Goal: Task Accomplishment & Management: Manage account settings

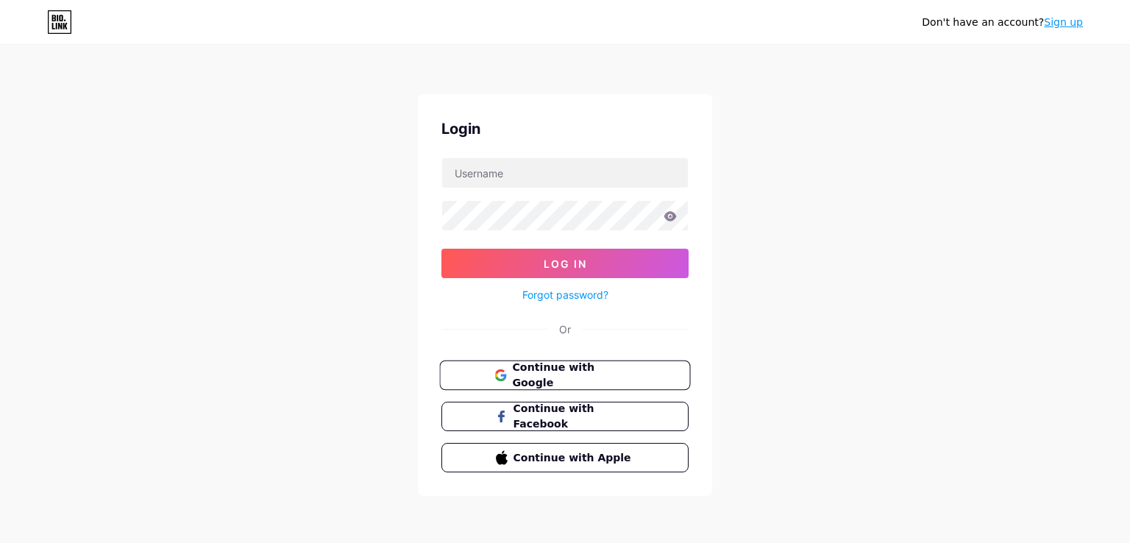
click at [530, 373] on span "Continue with Google" at bounding box center [573, 376] width 123 height 32
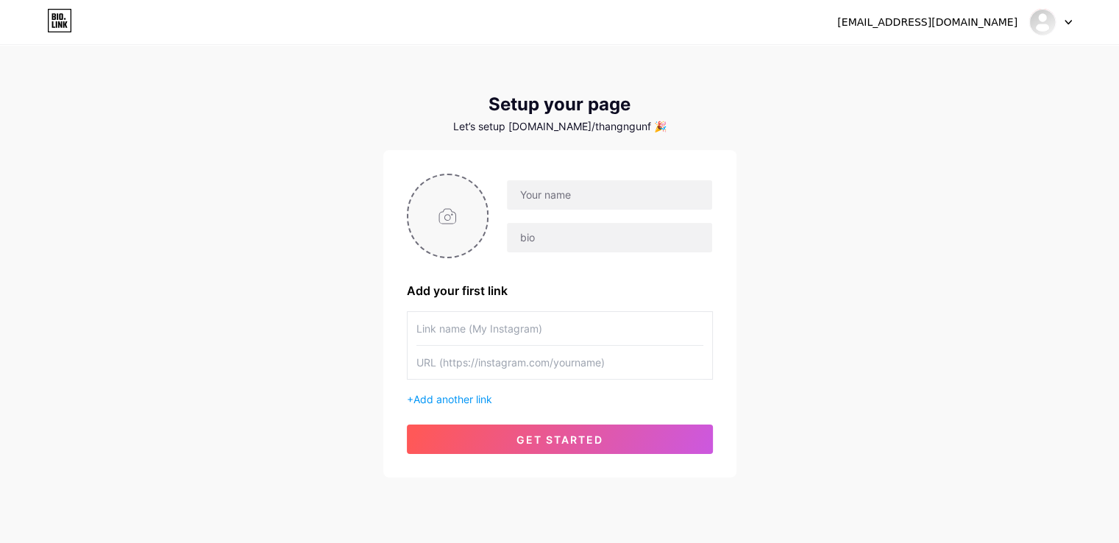
click at [445, 212] on input "file" at bounding box center [447, 216] width 79 height 82
click at [460, 227] on input "file" at bounding box center [447, 216] width 79 height 82
type input "C:\fakepath\[PERSON_NAME].png"
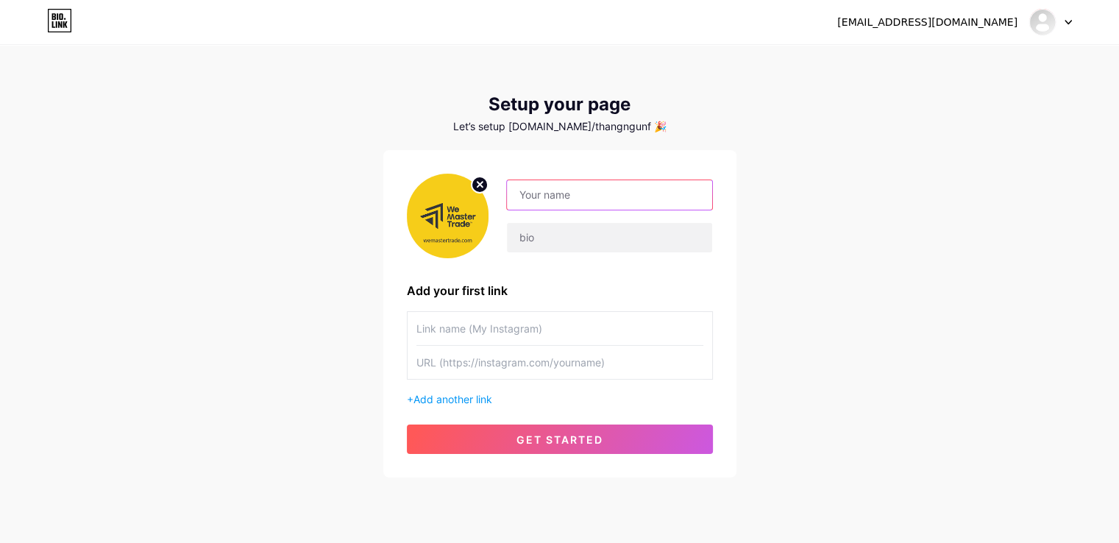
click at [598, 194] on input "text" at bounding box center [609, 194] width 205 height 29
type input "wemastertrade"
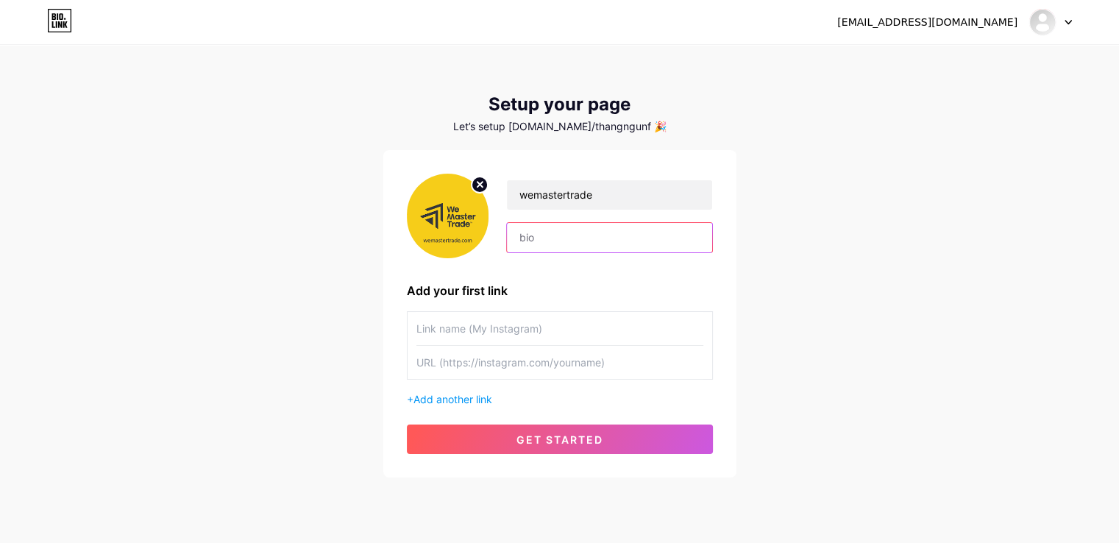
click at [583, 245] on input "text" at bounding box center [609, 237] width 205 height 29
click at [561, 280] on div "wemastertrade Add your first link + Add another link get started" at bounding box center [560, 314] width 306 height 280
click at [525, 326] on input "text" at bounding box center [559, 328] width 287 height 33
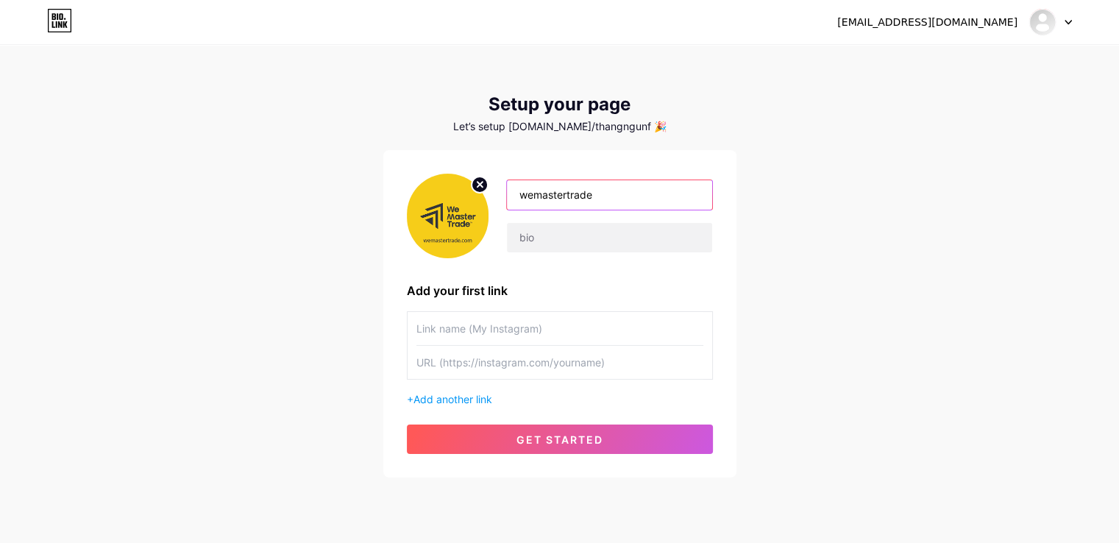
click at [609, 195] on input "wemastertrade" at bounding box center [609, 194] width 205 height 29
click at [465, 330] on input "text" at bounding box center [559, 328] width 287 height 33
paste input "wemastertrade"
click at [418, 330] on input "wemastertrade" at bounding box center [559, 328] width 287 height 33
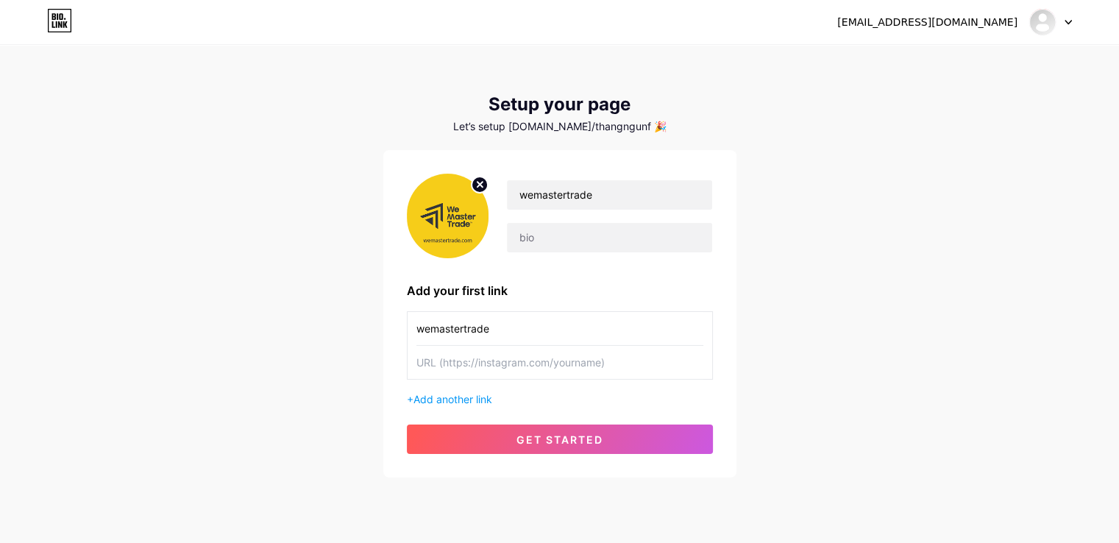
drag, startPoint x: 531, startPoint y: 329, endPoint x: 410, endPoint y: 326, distance: 121.4
click at [410, 326] on div "wemastertrade" at bounding box center [560, 345] width 306 height 68
click at [547, 322] on input "Offenwemastertrade" at bounding box center [559, 328] width 287 height 33
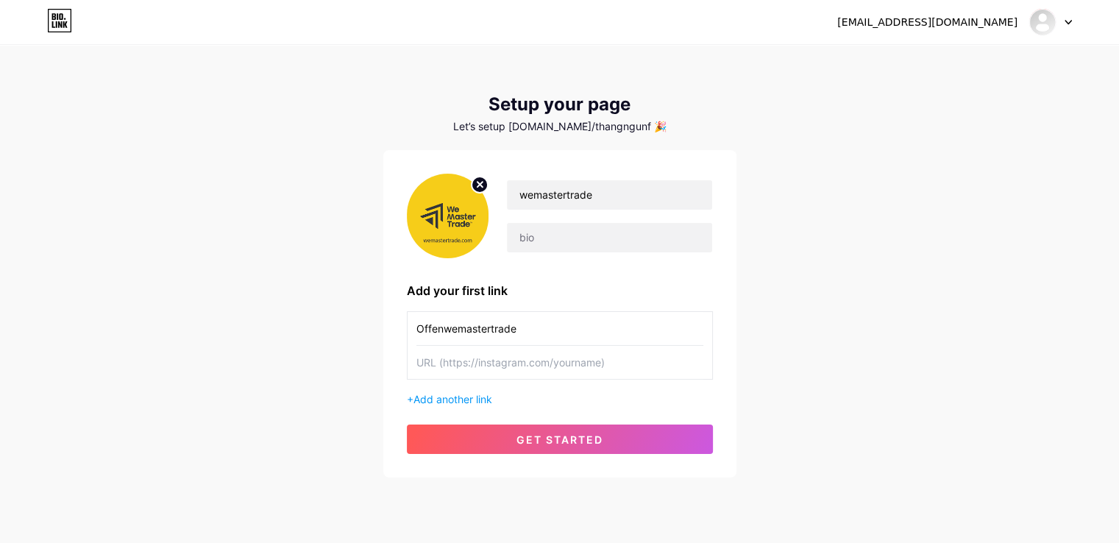
paste input "pen an account and get 25% off"
click at [445, 329] on input "Open an account and get 25% off" at bounding box center [559, 328] width 287 height 33
click at [462, 332] on input "Open An account and get 25% off" at bounding box center [559, 328] width 287 height 33
click at [503, 331] on input "Open An Account and get 25% off" at bounding box center [559, 328] width 287 height 33
click at [528, 329] on input "Open An Account And get 25% off" at bounding box center [559, 328] width 287 height 33
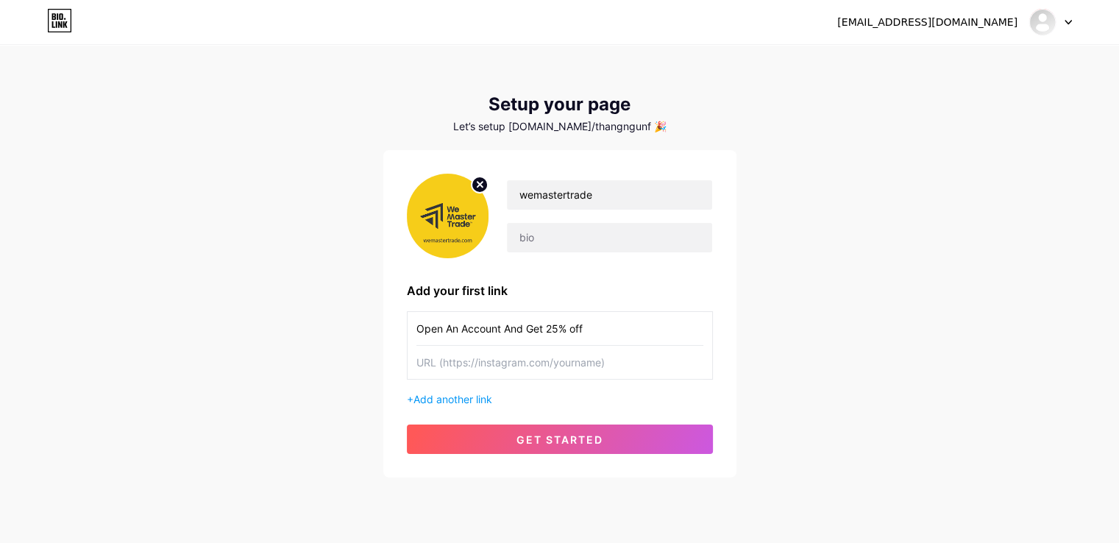
click at [571, 329] on input "Open An Account And Get 25% off" at bounding box center [559, 328] width 287 height 33
type input "Open An Account And Get 25% Off"
click at [580, 355] on input "text" at bounding box center [559, 362] width 287 height 33
paste input "[URL][DOMAIN_NAME]"
type input "[URL][DOMAIN_NAME]"
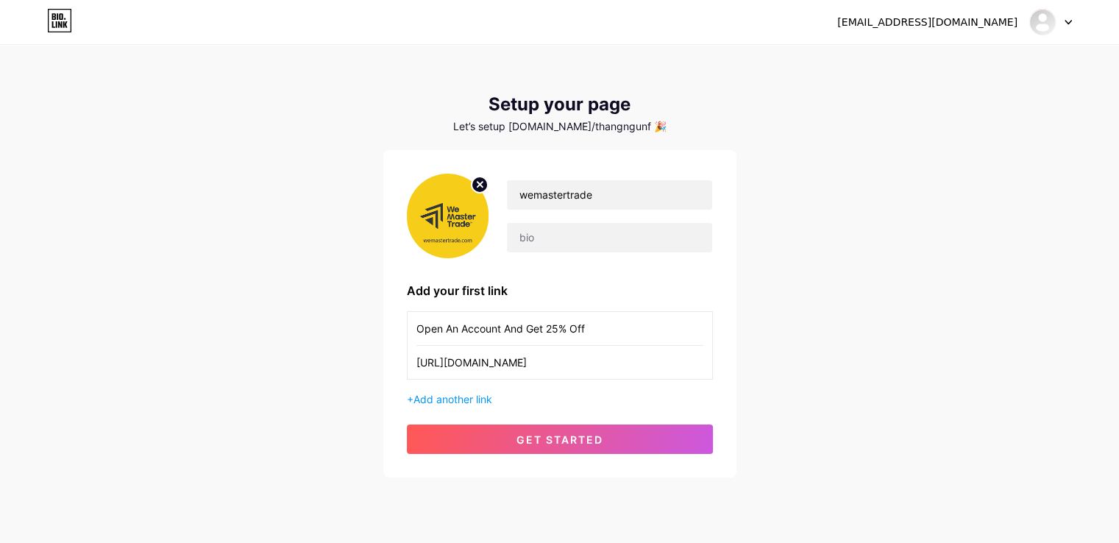
click at [573, 389] on div "Open An Account And Get 25% Off [URL][DOMAIN_NAME] + Add another link" at bounding box center [560, 359] width 306 height 96
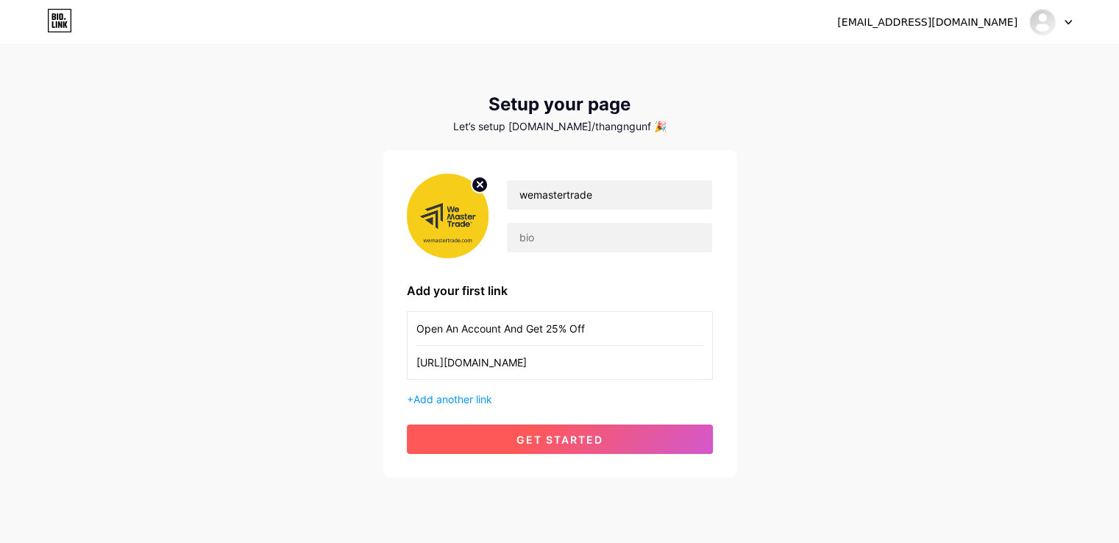
click at [557, 441] on span "get started" at bounding box center [560, 439] width 87 height 13
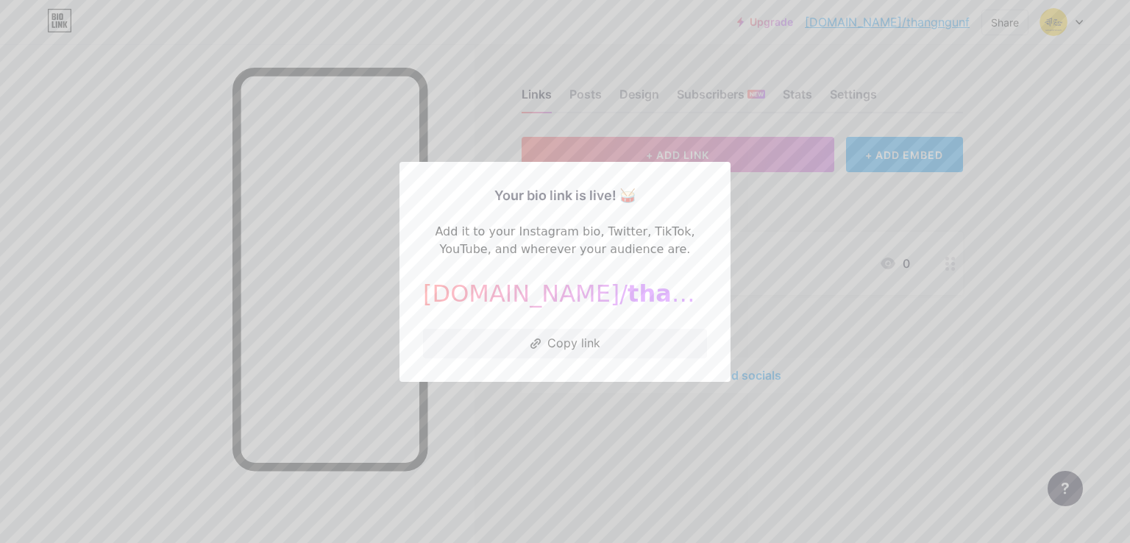
click at [511, 295] on div "[DOMAIN_NAME]/ thangngunf" at bounding box center [565, 293] width 284 height 35
click at [628, 292] on span "thangngunf" at bounding box center [705, 294] width 155 height 28
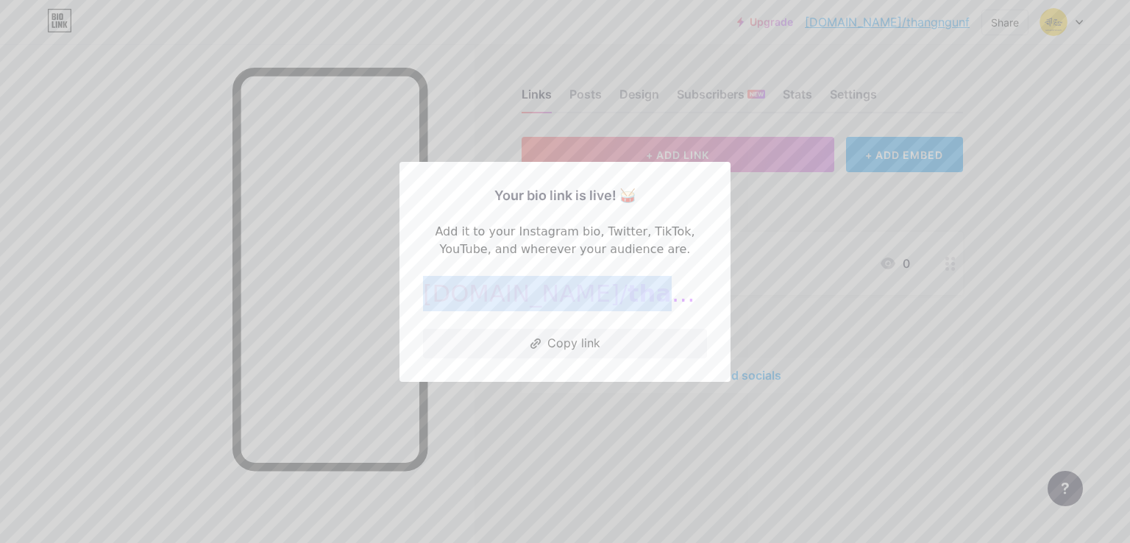
click at [628, 292] on span "thangngunf" at bounding box center [705, 294] width 155 height 28
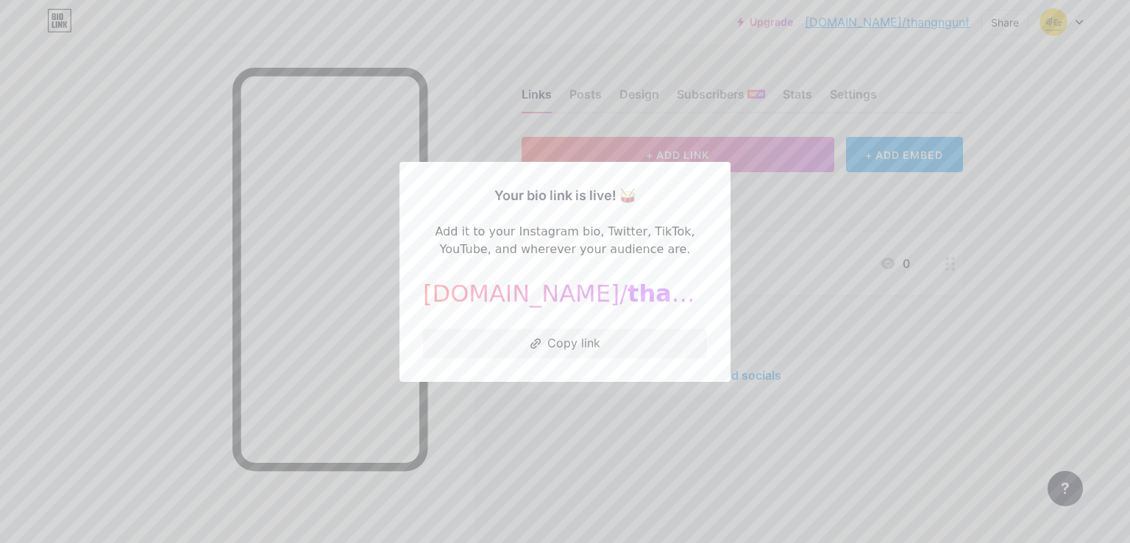
click at [1022, 181] on div at bounding box center [565, 271] width 1130 height 543
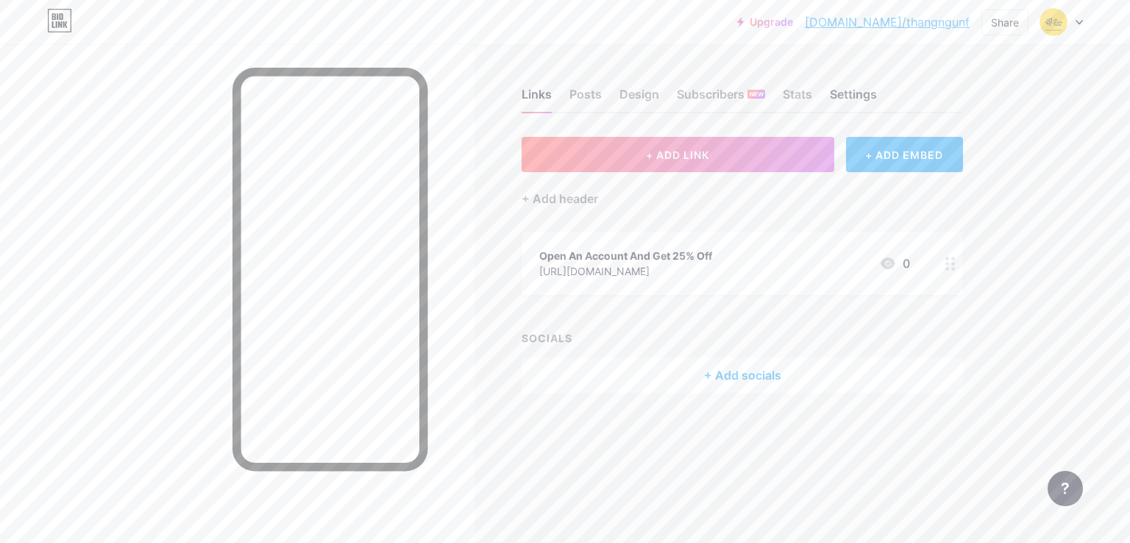
click at [849, 88] on div "Settings" at bounding box center [853, 98] width 47 height 26
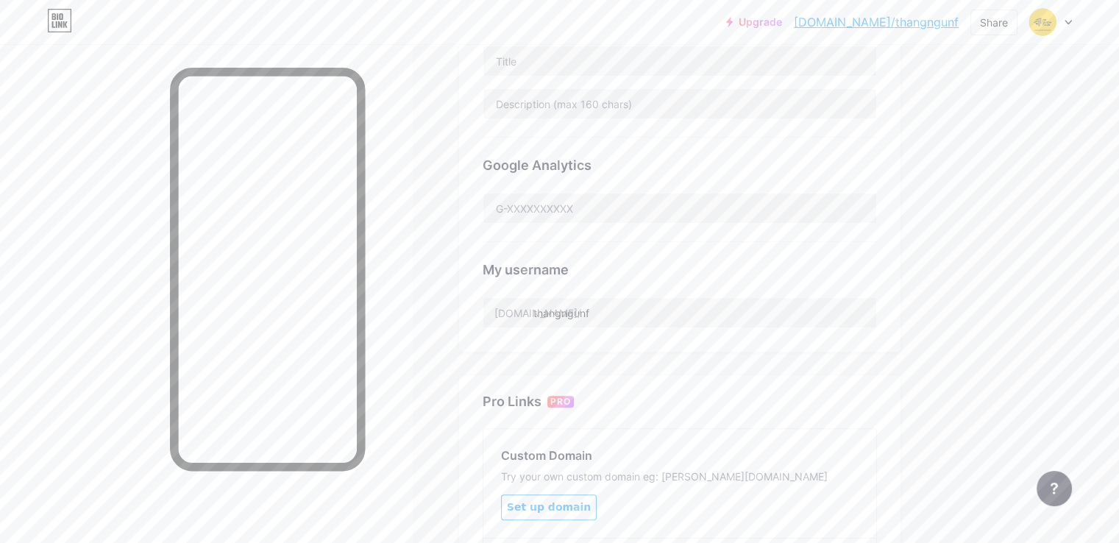
scroll to position [441, 0]
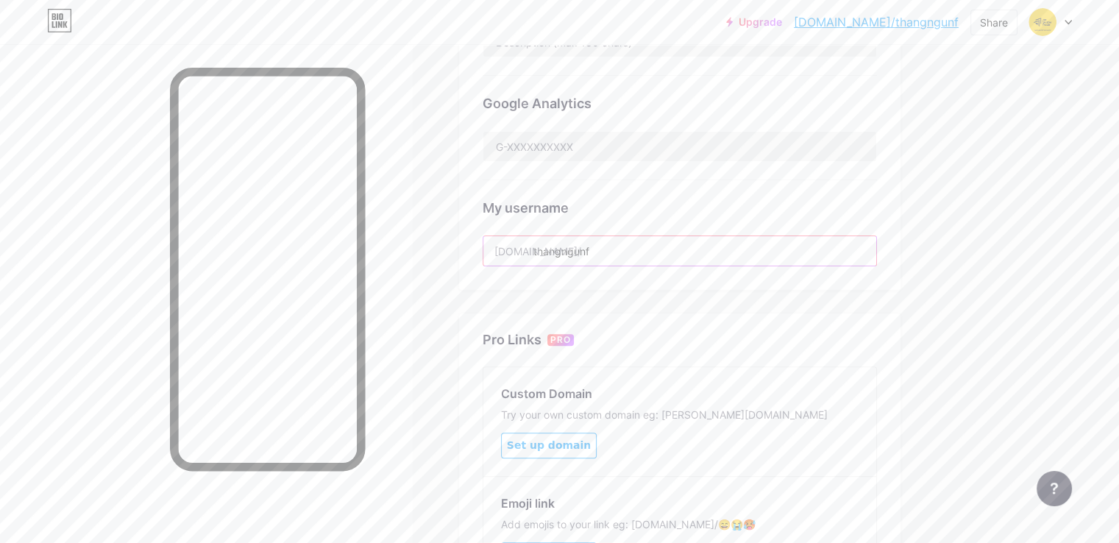
drag, startPoint x: 698, startPoint y: 248, endPoint x: 594, endPoint y: 249, distance: 103.7
click at [594, 249] on div "[DOMAIN_NAME]/ thangngunf" at bounding box center [680, 250] width 394 height 31
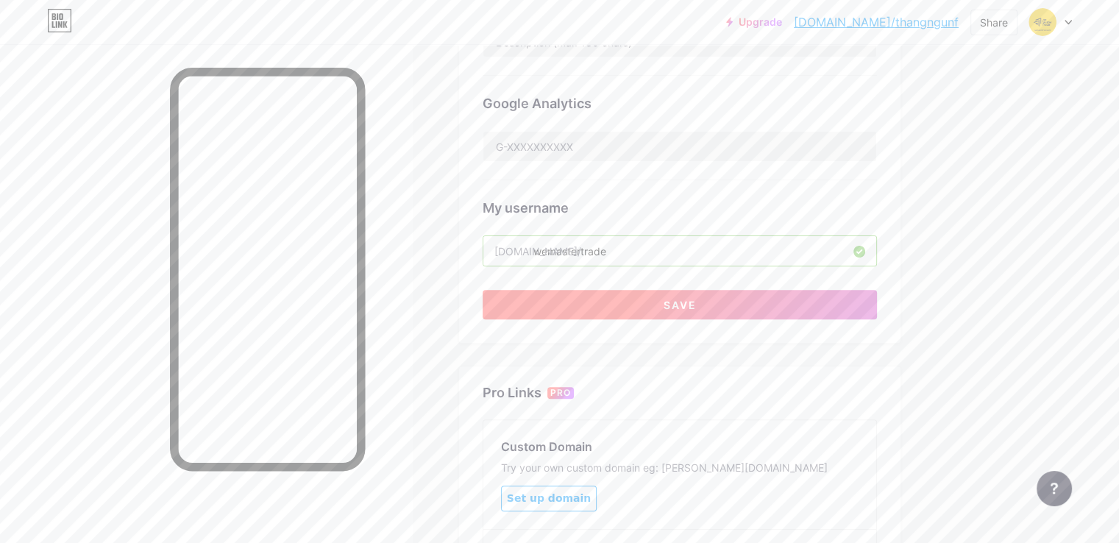
type input "wemastertrade"
click at [706, 310] on button "Save" at bounding box center [680, 304] width 394 height 29
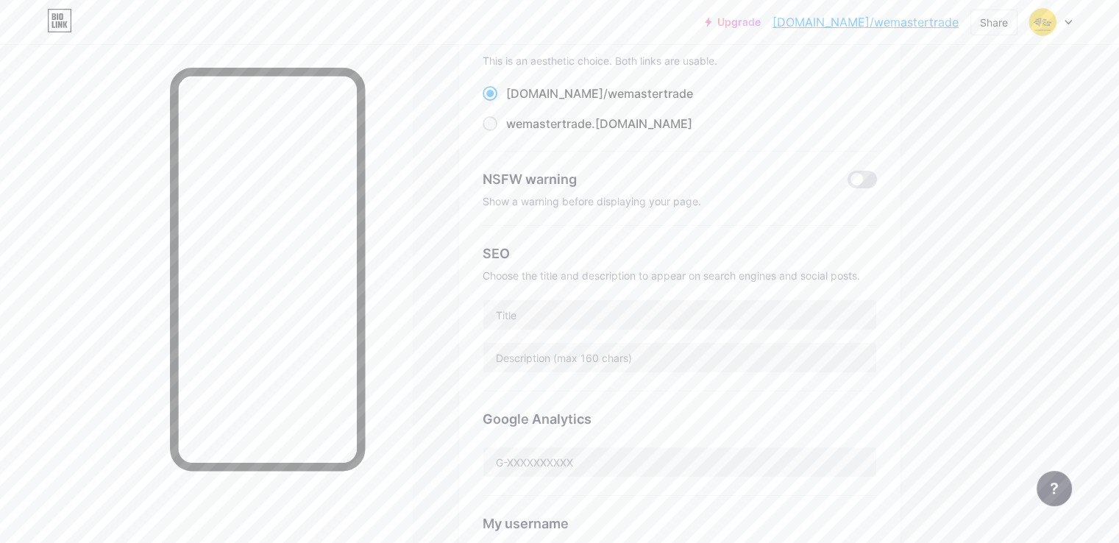
scroll to position [0, 0]
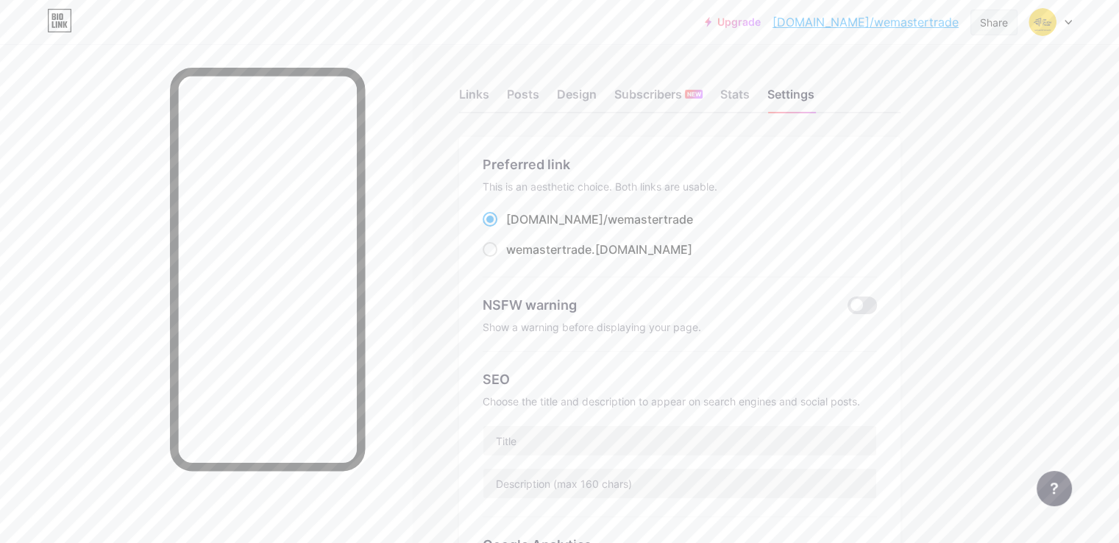
click at [995, 18] on div "Share" at bounding box center [994, 22] width 28 height 15
click at [904, 71] on div "Copy link" at bounding box center [907, 75] width 219 height 35
click at [865, 77] on div "Copy link" at bounding box center [872, 76] width 54 height 18
click at [489, 94] on div "Links" at bounding box center [474, 98] width 30 height 26
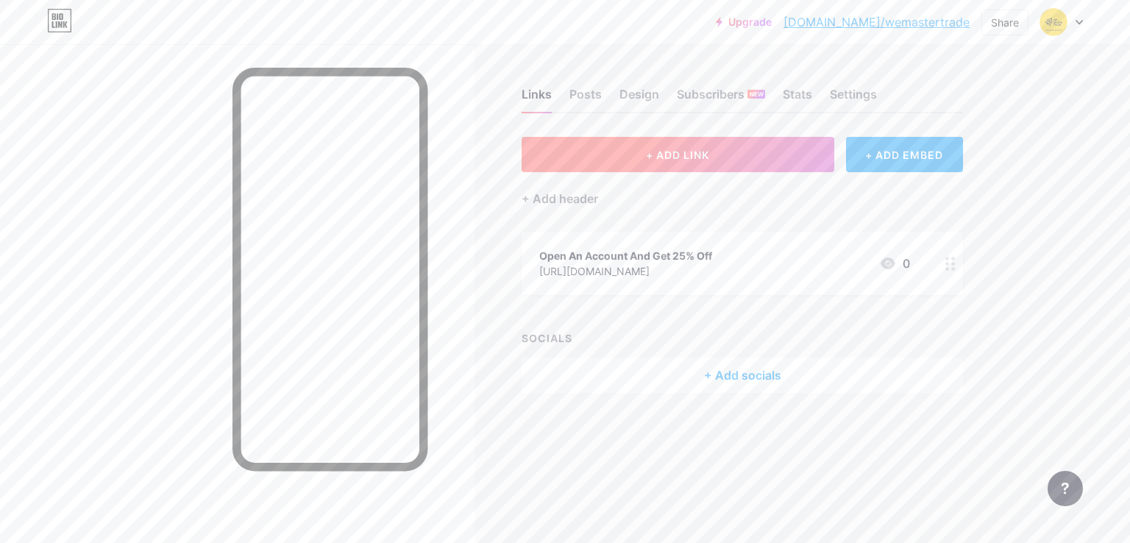
click at [676, 151] on span "+ ADD LINK" at bounding box center [677, 155] width 63 height 13
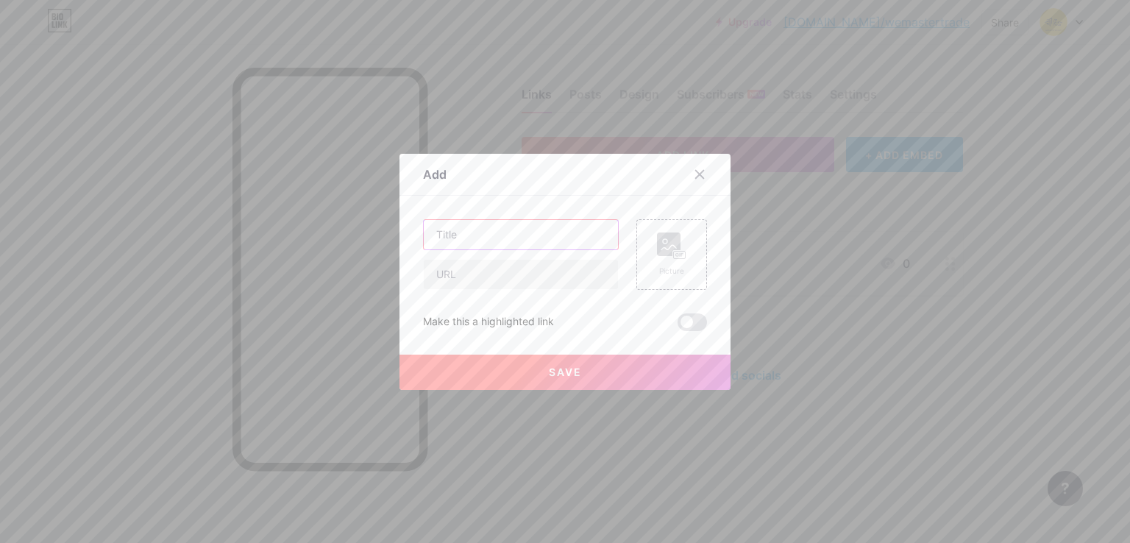
click at [503, 233] on input "text" at bounding box center [521, 234] width 194 height 29
type input "S"
type input "Team Support 24/7"
click at [486, 275] on input "text" at bounding box center [521, 274] width 194 height 29
click at [685, 320] on span at bounding box center [692, 322] width 29 height 18
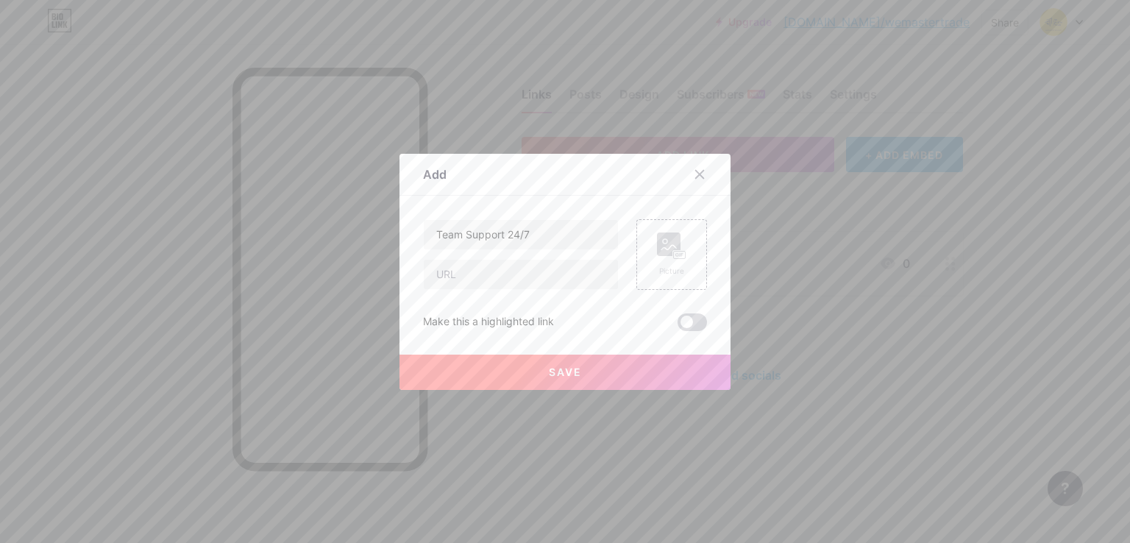
click at [678, 326] on input "checkbox" at bounding box center [678, 326] width 0 height 0
click at [681, 254] on icon at bounding box center [682, 255] width 2 height 4
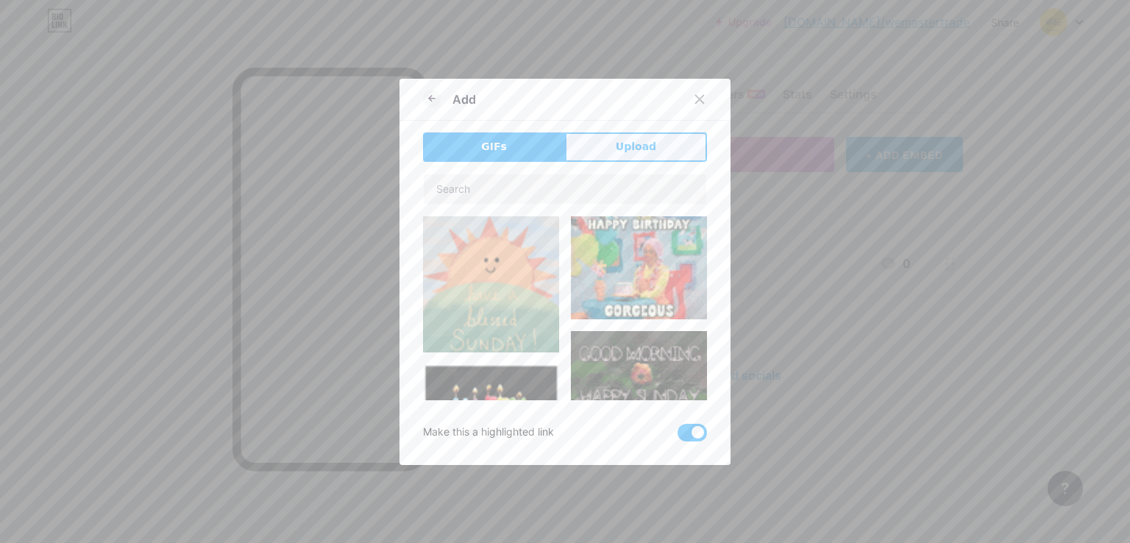
click at [611, 146] on button "Upload" at bounding box center [636, 146] width 142 height 29
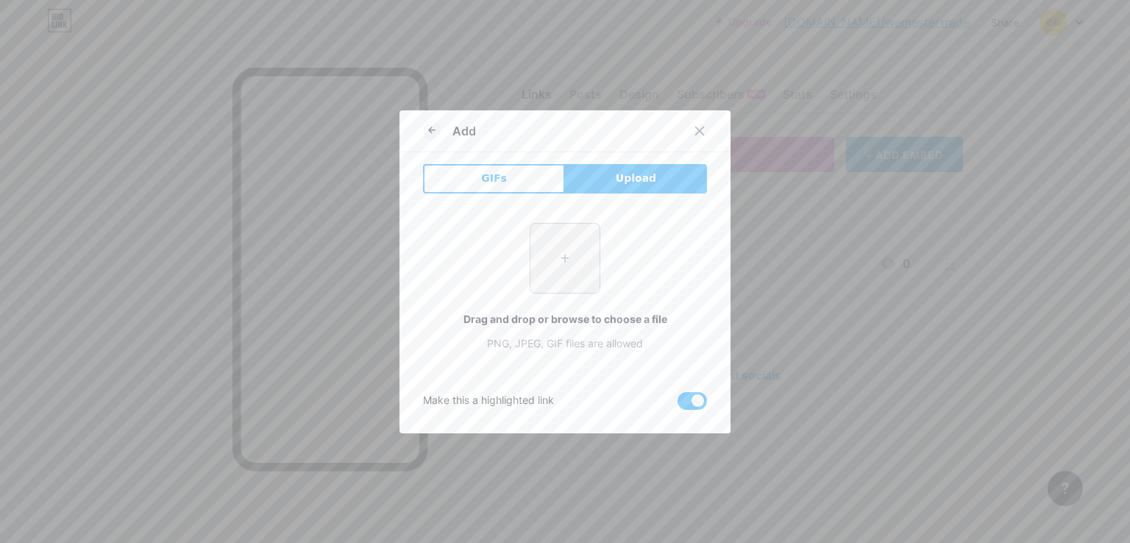
click at [557, 258] on input "file" at bounding box center [564, 258] width 69 height 69
click at [622, 180] on span "Upload" at bounding box center [636, 178] width 40 height 15
click at [552, 270] on input "file" at bounding box center [564, 258] width 69 height 69
type input "C:\fakepath\[PERSON_NAME] (1).png"
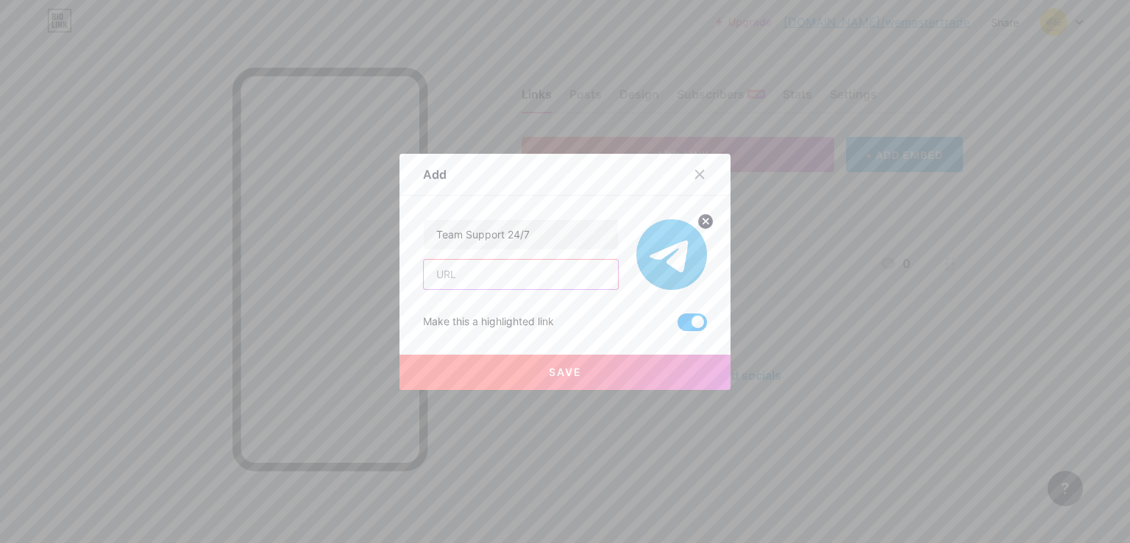
click at [515, 280] on input "text" at bounding box center [521, 274] width 194 height 29
click at [695, 177] on icon at bounding box center [700, 174] width 12 height 12
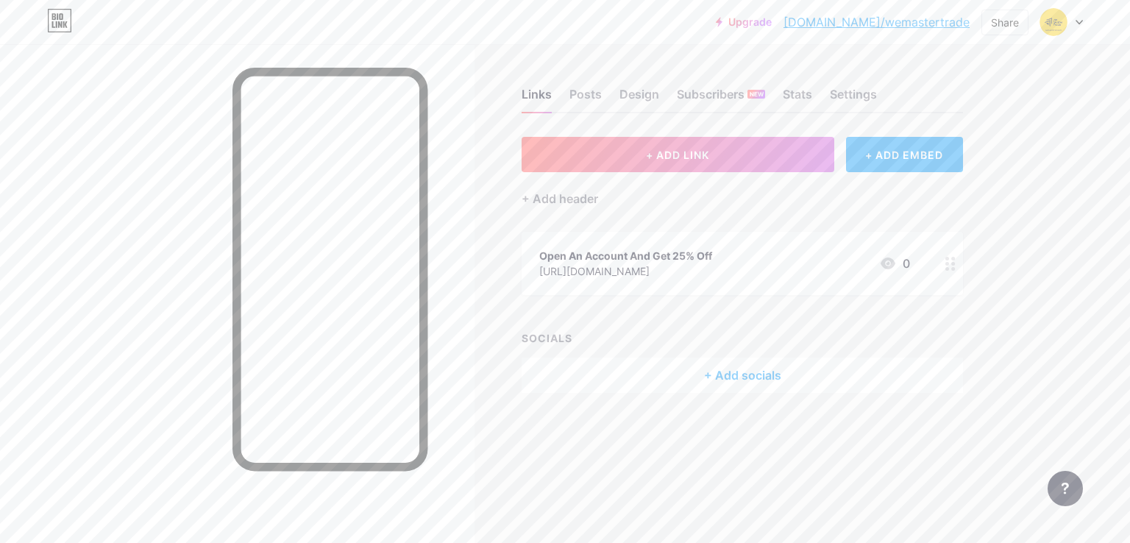
drag, startPoint x: 752, startPoint y: 247, endPoint x: 536, endPoint y: 245, distance: 216.3
click at [536, 245] on div "Open An Account And Get 25% Off [URL][DOMAIN_NAME] 0" at bounding box center [742, 263] width 441 height 63
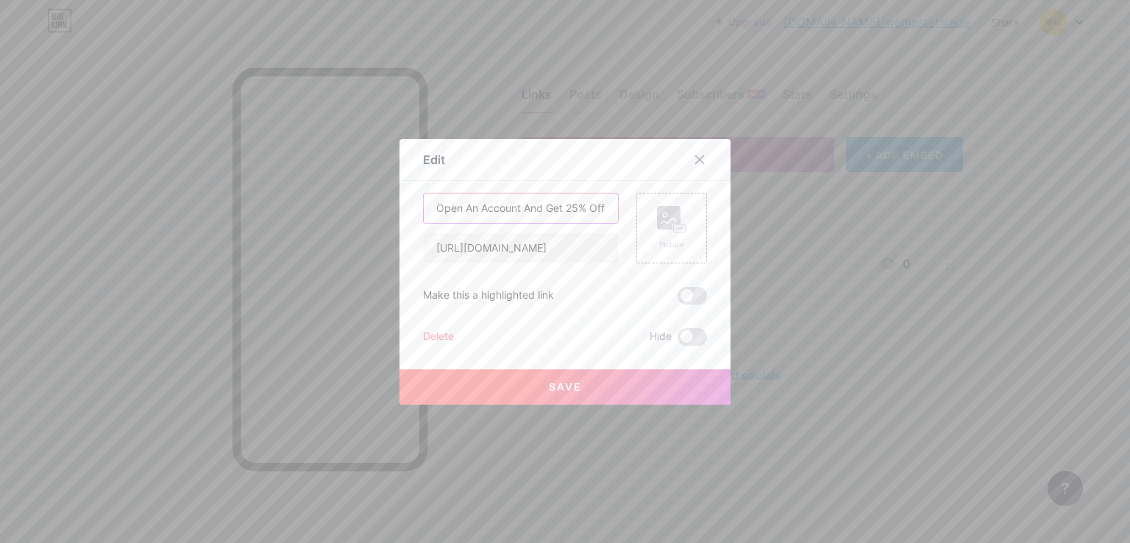
click at [549, 206] on input "Open An Account And Get 25% Off" at bounding box center [521, 208] width 194 height 29
click at [696, 157] on icon at bounding box center [700, 159] width 8 height 8
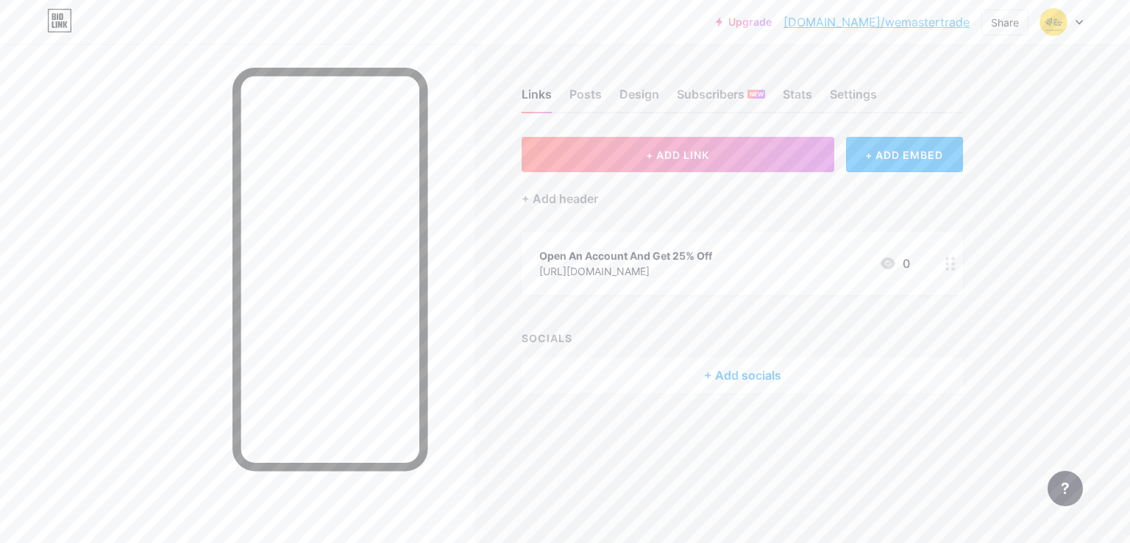
click at [945, 269] on div at bounding box center [950, 263] width 25 height 63
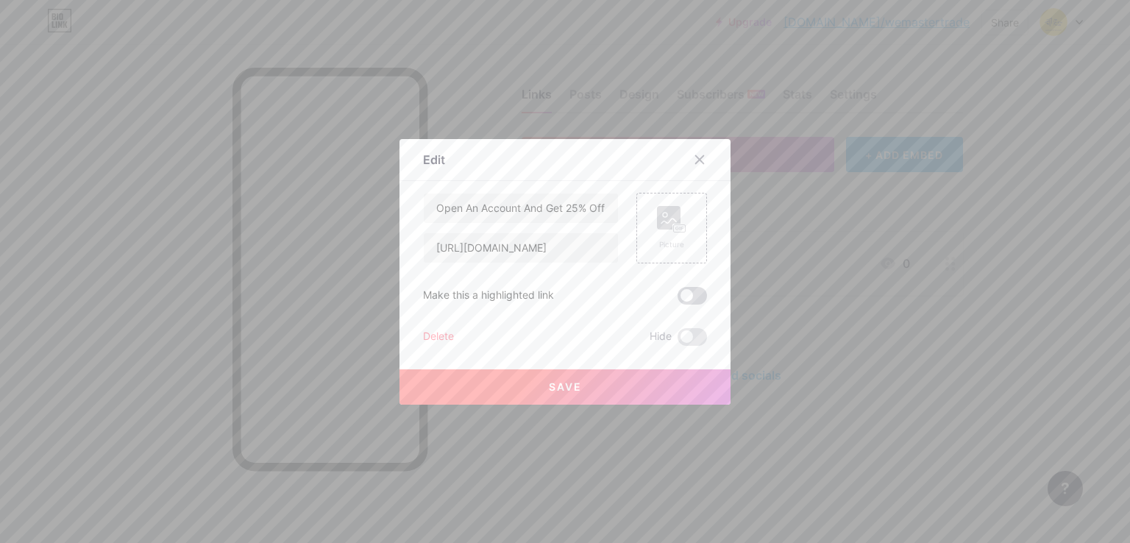
click at [685, 294] on span at bounding box center [692, 296] width 29 height 18
click at [678, 299] on input "checkbox" at bounding box center [678, 299] width 0 height 0
click at [576, 383] on button "Save" at bounding box center [565, 386] width 331 height 35
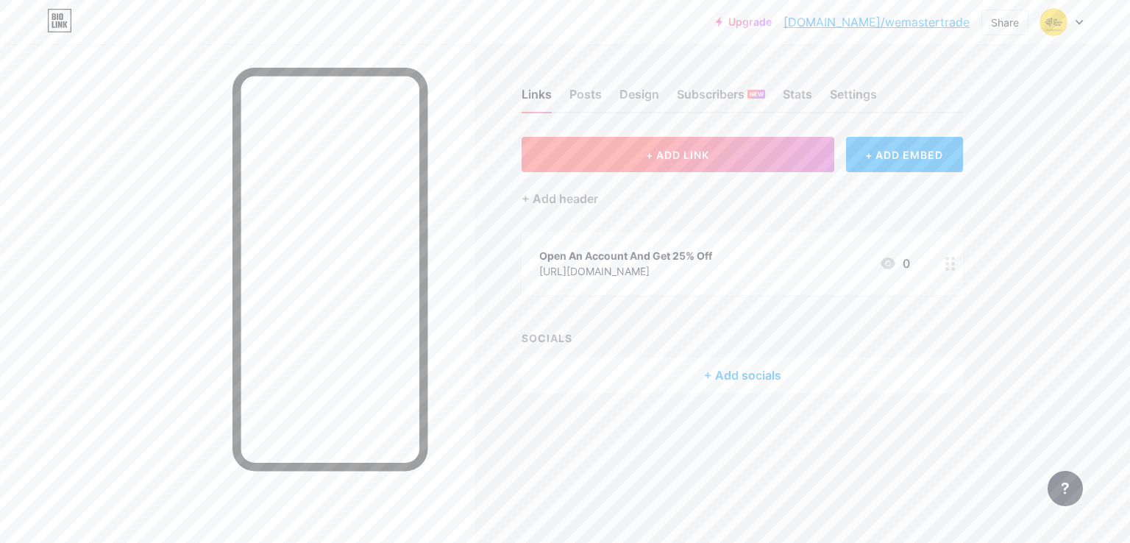
click at [721, 157] on button "+ ADD LINK" at bounding box center [678, 154] width 313 height 35
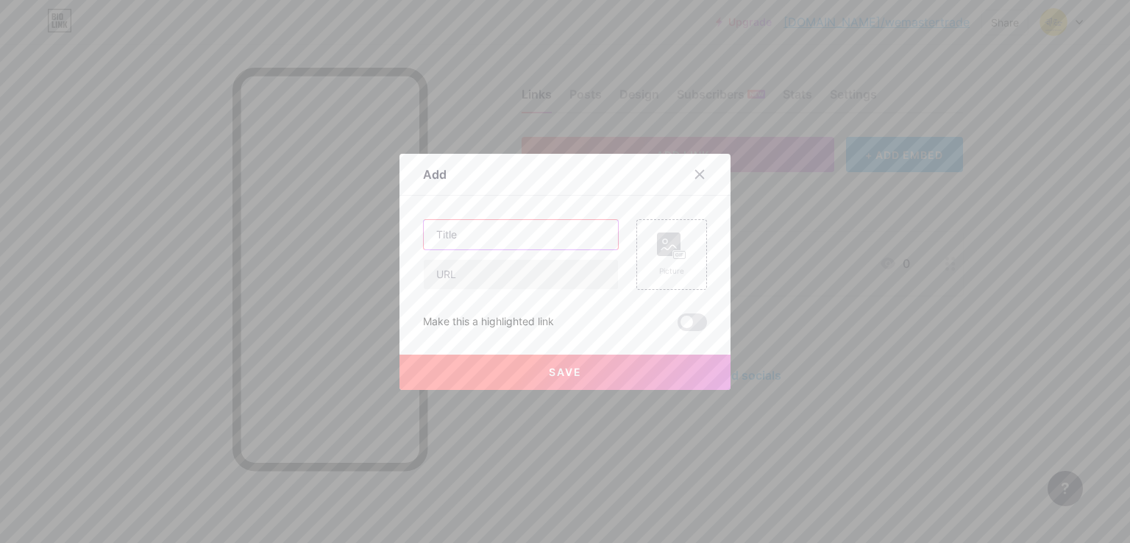
click at [512, 242] on input "text" at bounding box center [521, 234] width 194 height 29
paste input "[URL][DOMAIN_NAME]"
type input "[URL][DOMAIN_NAME]"
click at [484, 274] on input "text" at bounding box center [521, 274] width 194 height 29
paste input "[URL][DOMAIN_NAME]"
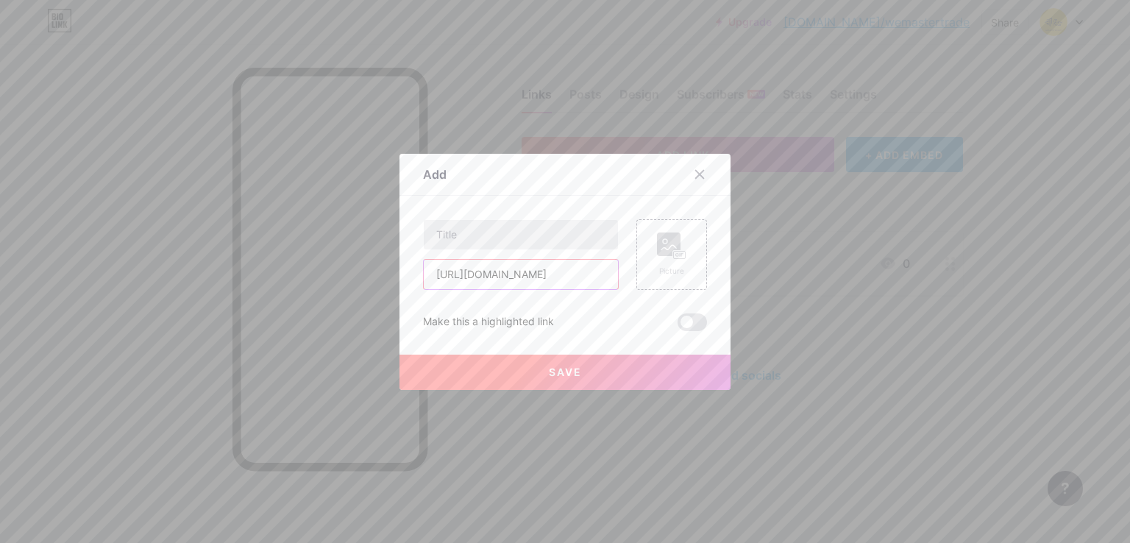
type input "[URL][DOMAIN_NAME]"
click at [488, 245] on input "text" at bounding box center [521, 234] width 194 height 29
type input "Support24/7"
click at [679, 260] on div "Picture" at bounding box center [671, 255] width 29 height 44
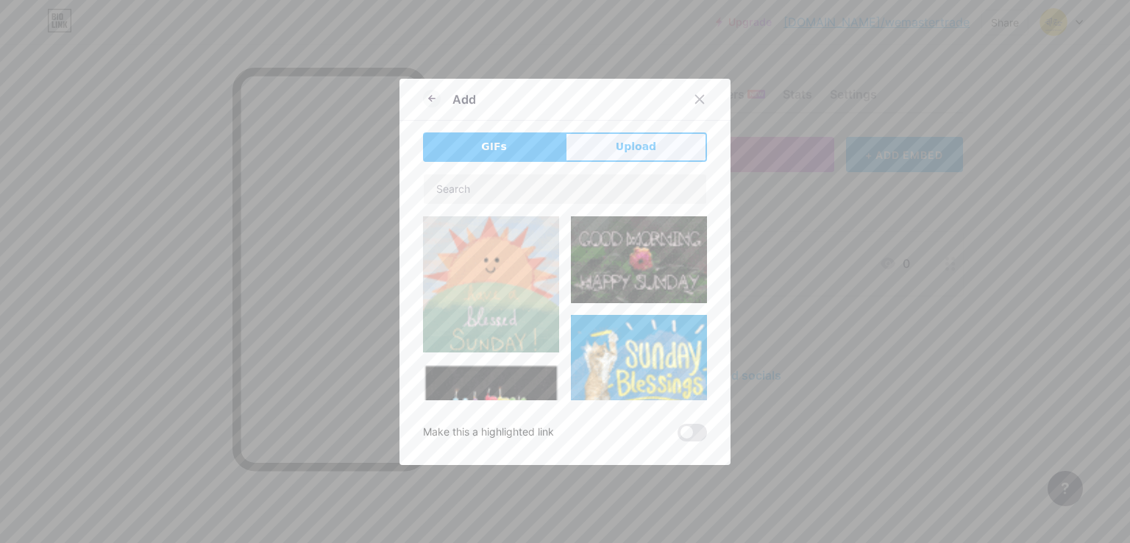
click at [621, 139] on span "Upload" at bounding box center [636, 146] width 40 height 15
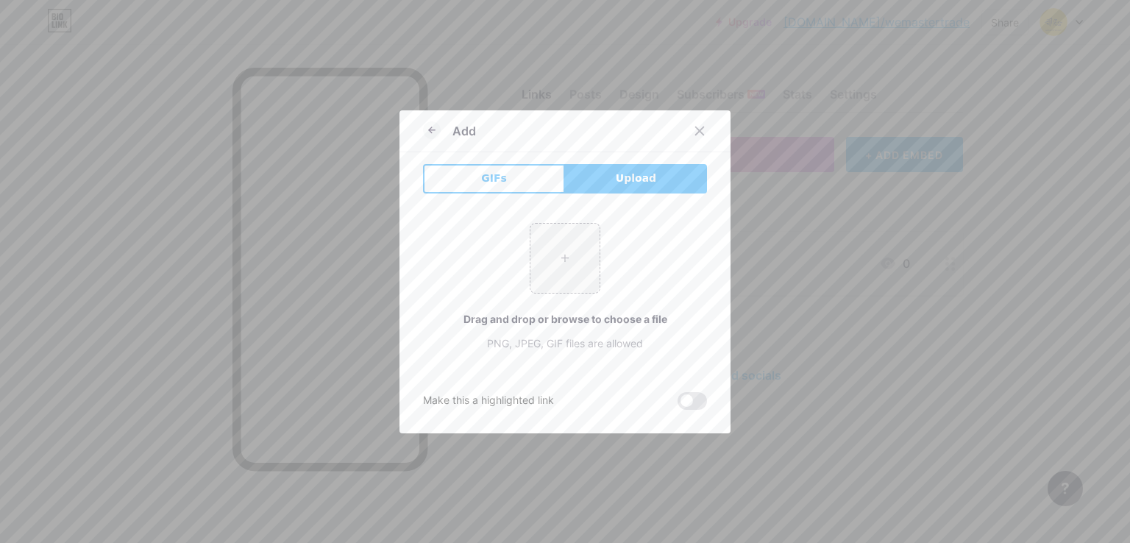
click at [622, 176] on span "Upload" at bounding box center [636, 178] width 40 height 15
click at [579, 261] on input "file" at bounding box center [564, 258] width 69 height 69
type input "C:\fakepath\[PERSON_NAME] (1).png"
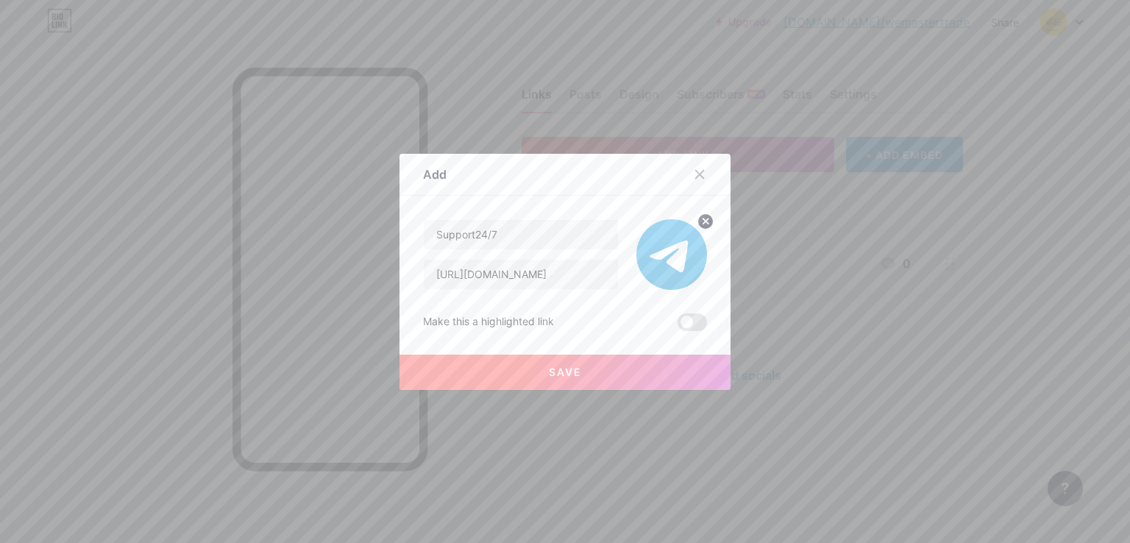
click at [685, 322] on span at bounding box center [692, 322] width 29 height 18
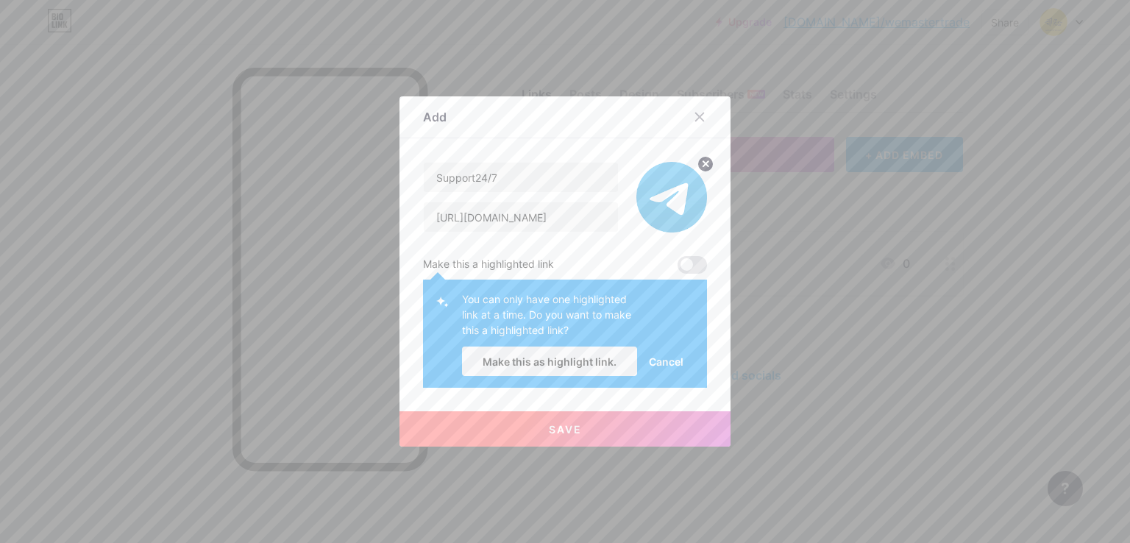
click at [682, 263] on span at bounding box center [692, 265] width 29 height 18
click at [569, 361] on span "Make this as highlight link." at bounding box center [550, 361] width 134 height 13
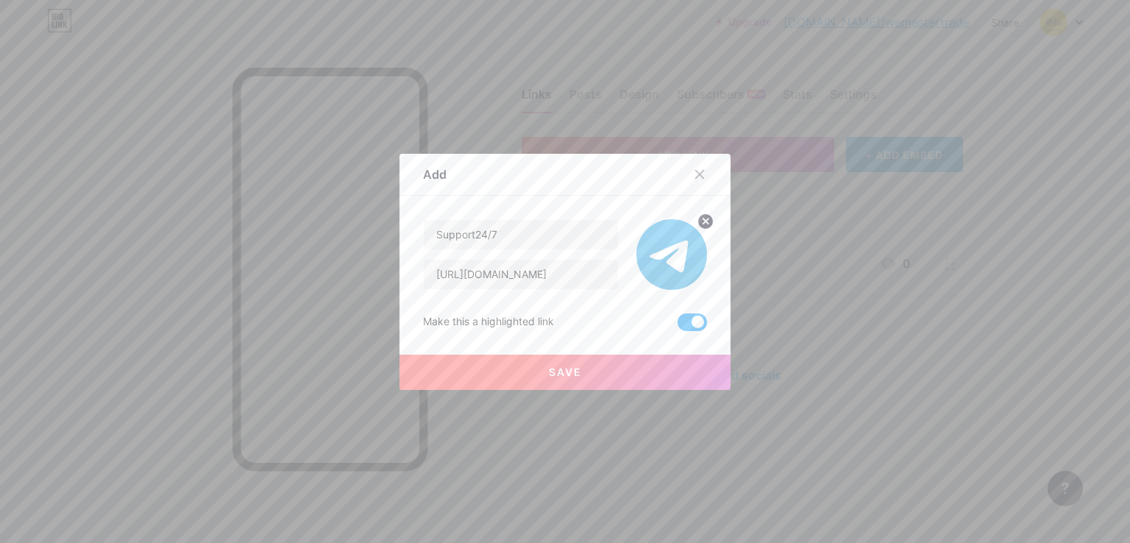
click at [572, 375] on span "Save" at bounding box center [565, 372] width 33 height 13
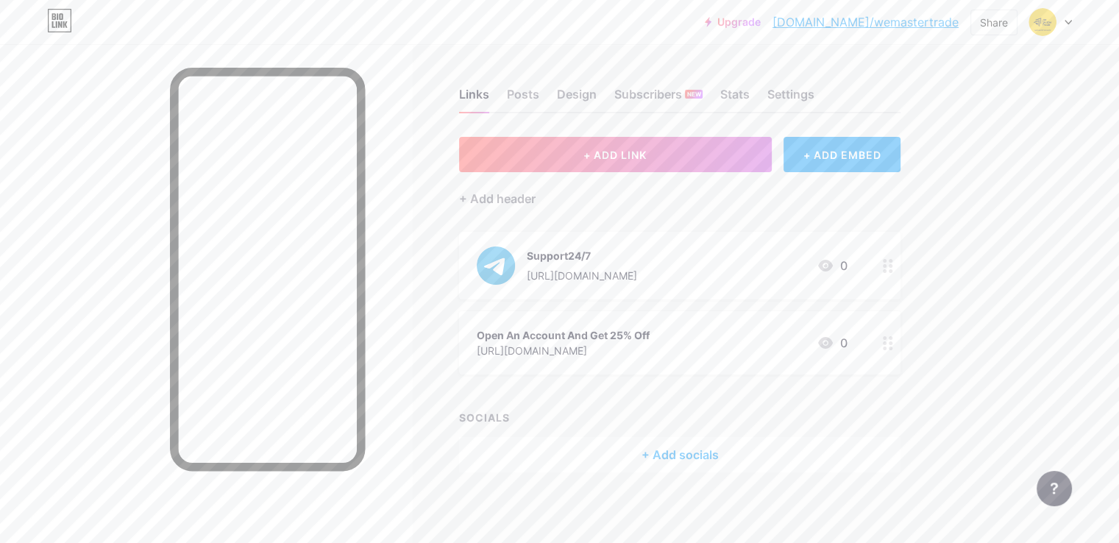
drag, startPoint x: 755, startPoint y: 289, endPoint x: 756, endPoint y: 359, distance: 69.9
click at [757, 356] on span "Support24/7 [URL][DOMAIN_NAME] 0 Open An Account And Get 25% Off [URL][DOMAIN_N…" at bounding box center [679, 303] width 441 height 143
click at [684, 417] on div "SOCIALS" at bounding box center [679, 417] width 441 height 15
click at [901, 260] on div "Open An Account And Get 25% Off [URL][DOMAIN_NAME] 0" at bounding box center [679, 263] width 441 height 63
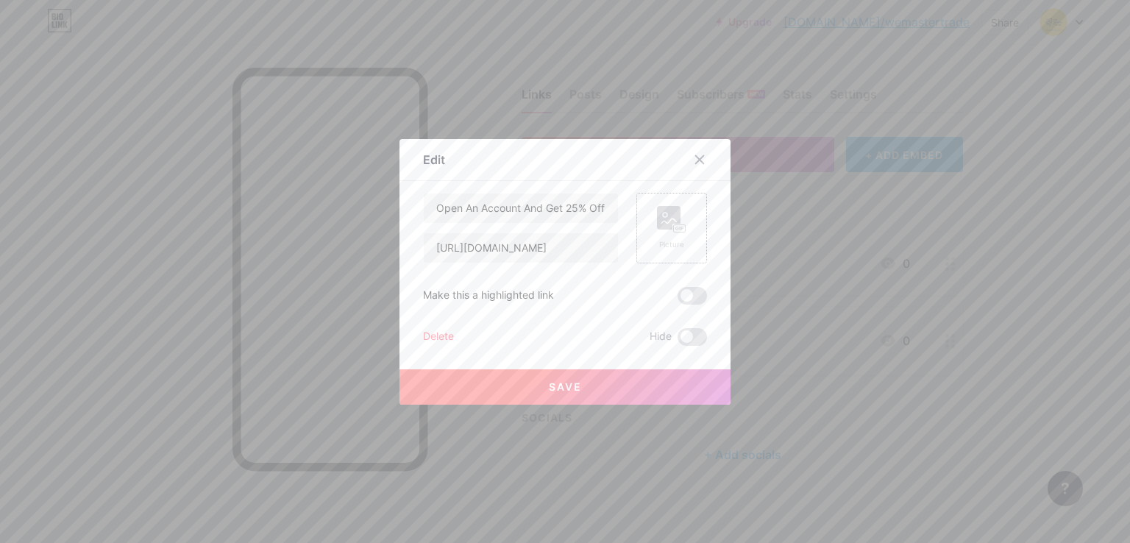
click at [680, 217] on icon at bounding box center [671, 219] width 29 height 27
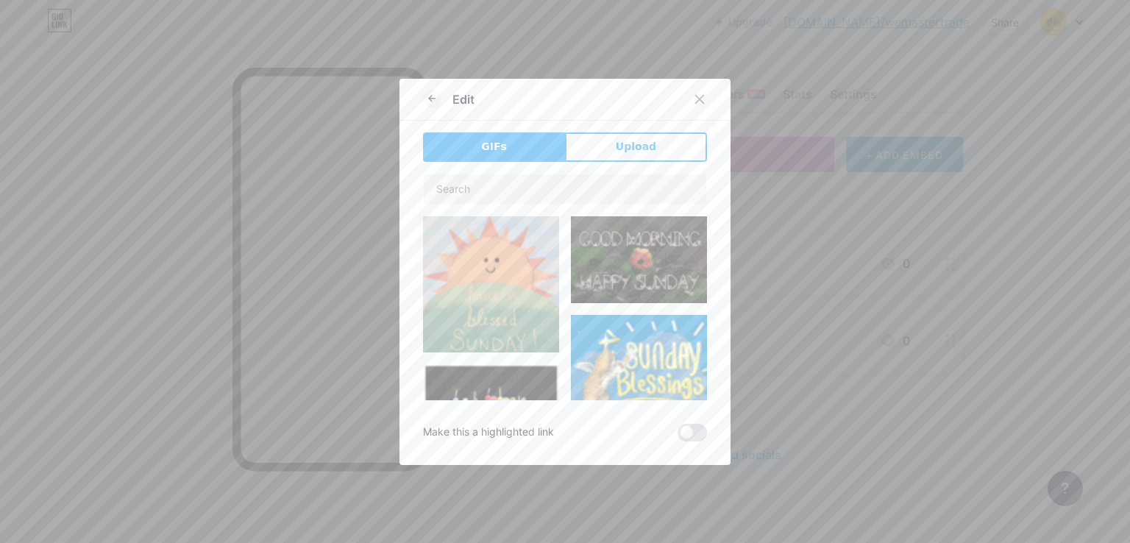
click at [605, 135] on button "Upload" at bounding box center [636, 146] width 142 height 29
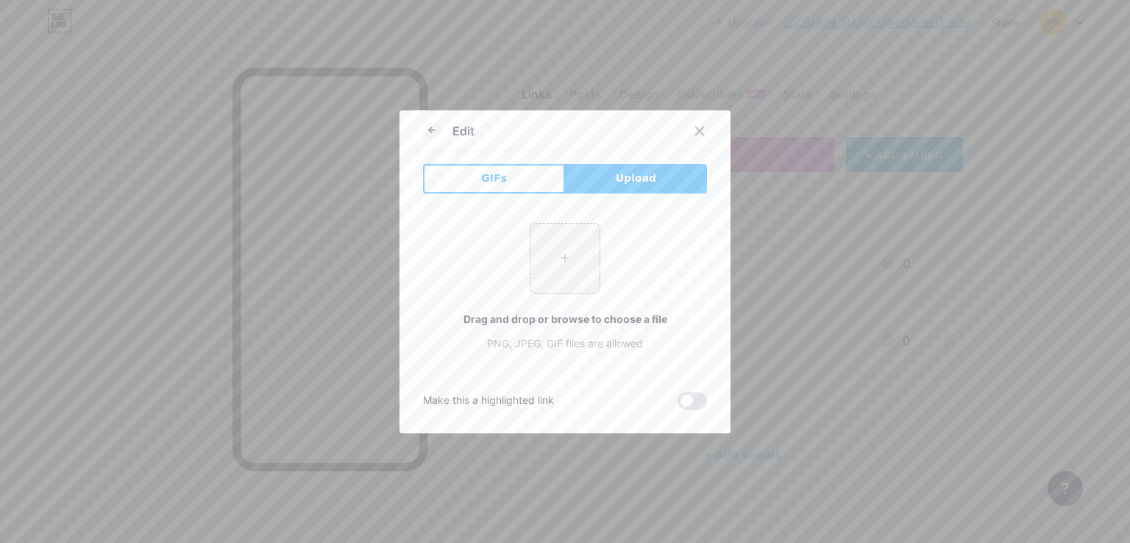
click at [642, 180] on span "Upload" at bounding box center [636, 178] width 40 height 15
click at [573, 251] on input "file" at bounding box center [564, 258] width 69 height 69
type input "C:\fakepath\[PERSON_NAME].png"
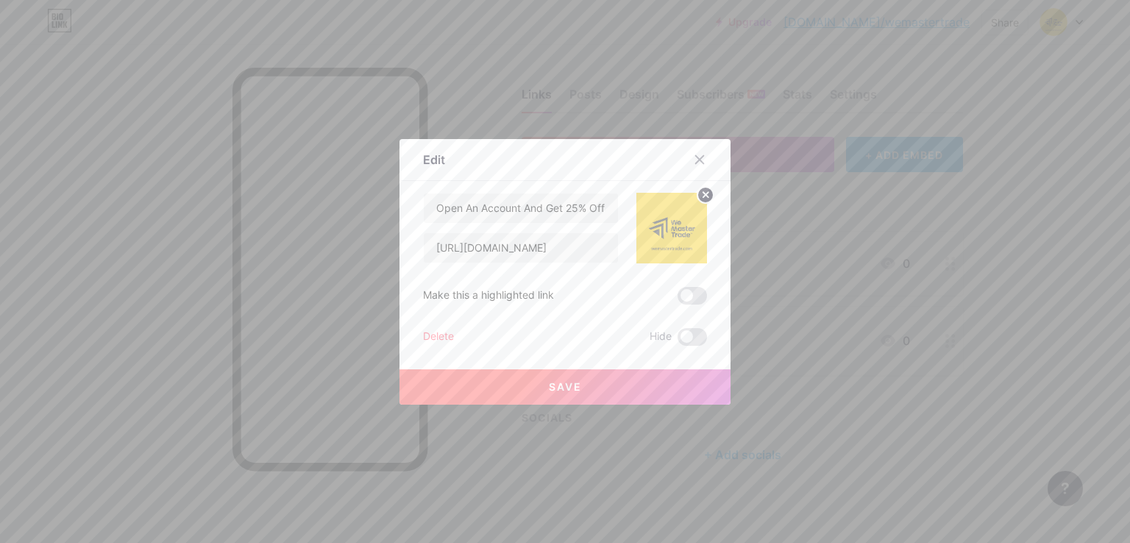
click at [688, 292] on span at bounding box center [692, 296] width 29 height 18
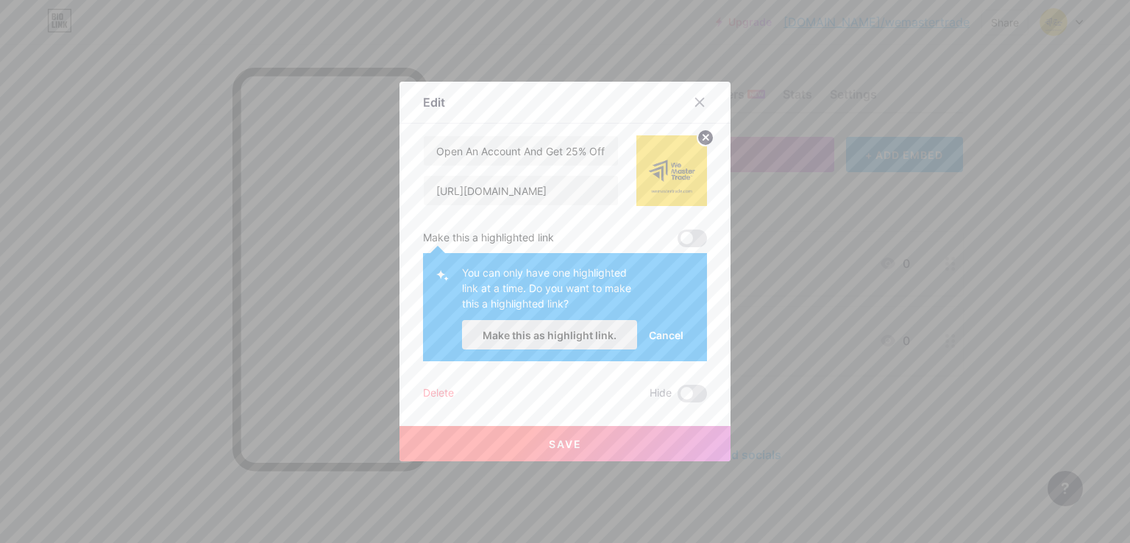
click at [586, 336] on span "Make this as highlight link." at bounding box center [550, 335] width 134 height 13
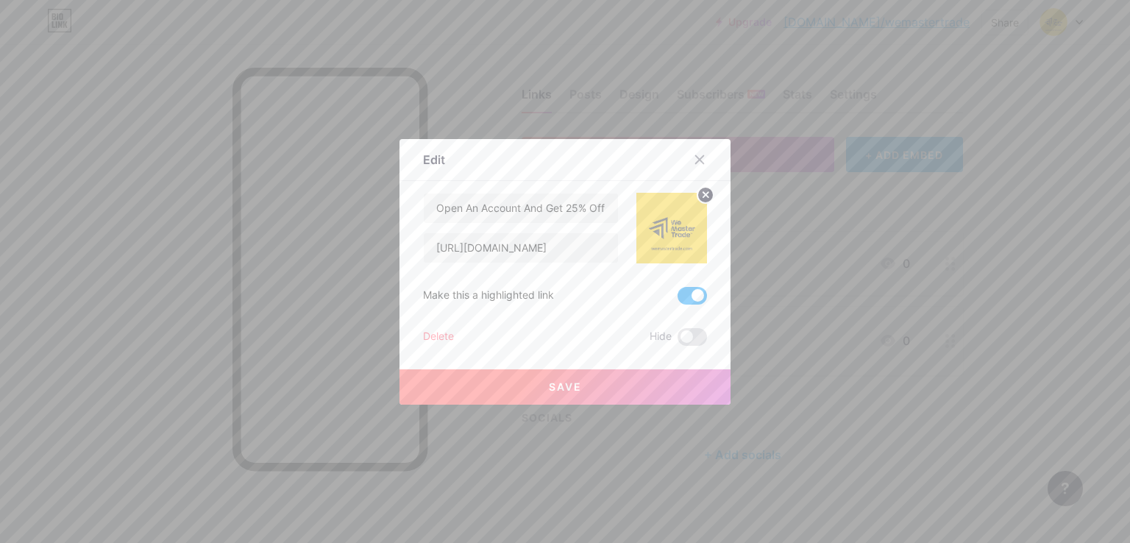
click at [584, 385] on button "Save" at bounding box center [565, 386] width 331 height 35
